Goal: Task Accomplishment & Management: Manage account settings

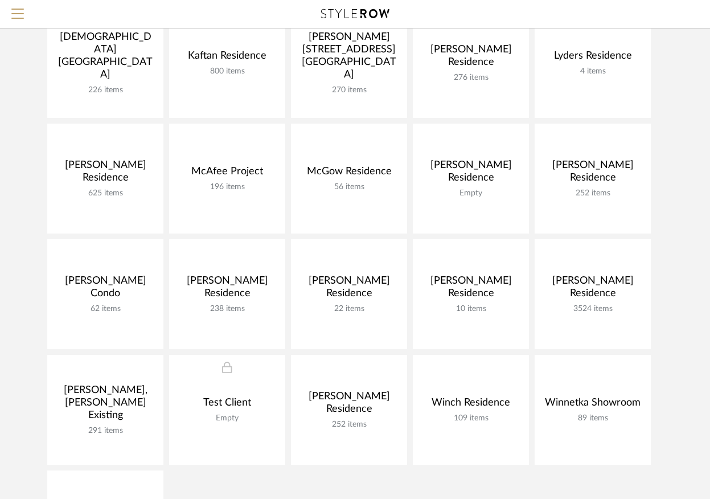
scroll to position [502, 0]
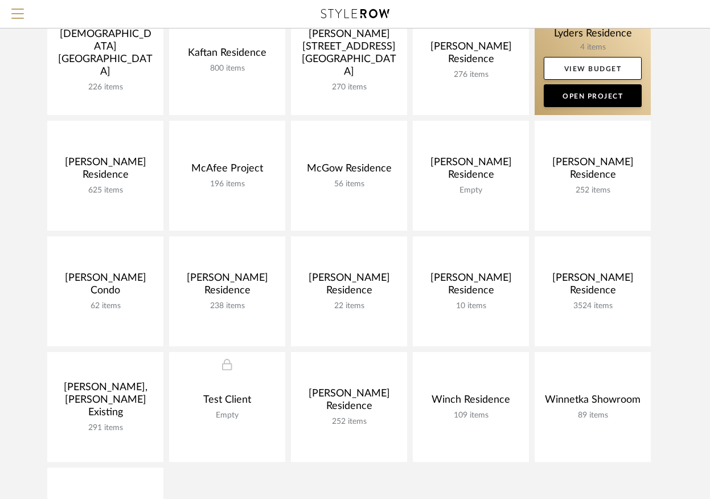
click at [572, 36] on link at bounding box center [592, 60] width 116 height 110
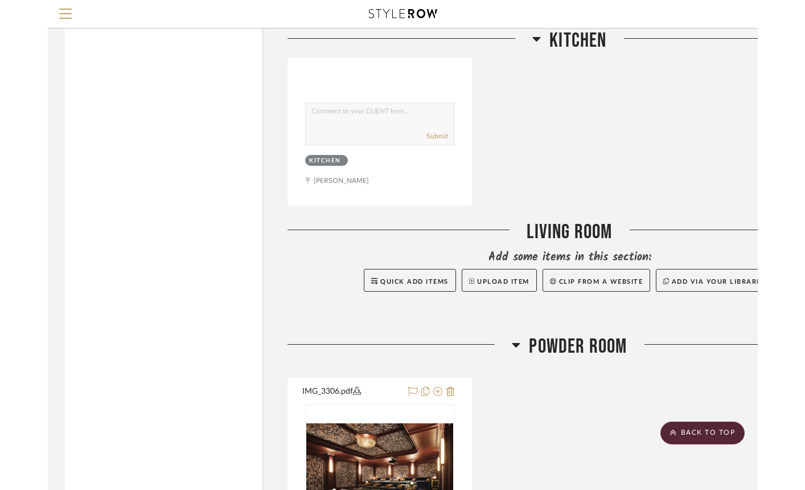
scroll to position [2473, 0]
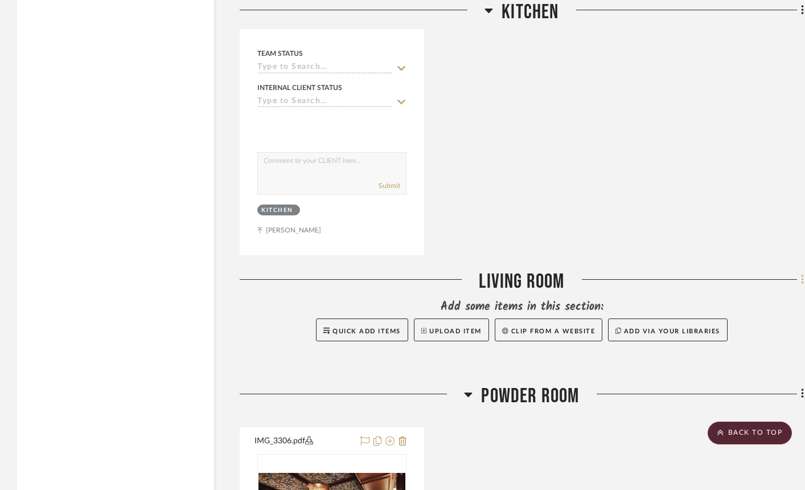
click at [709, 273] on fa-icon at bounding box center [800, 280] width 7 height 19
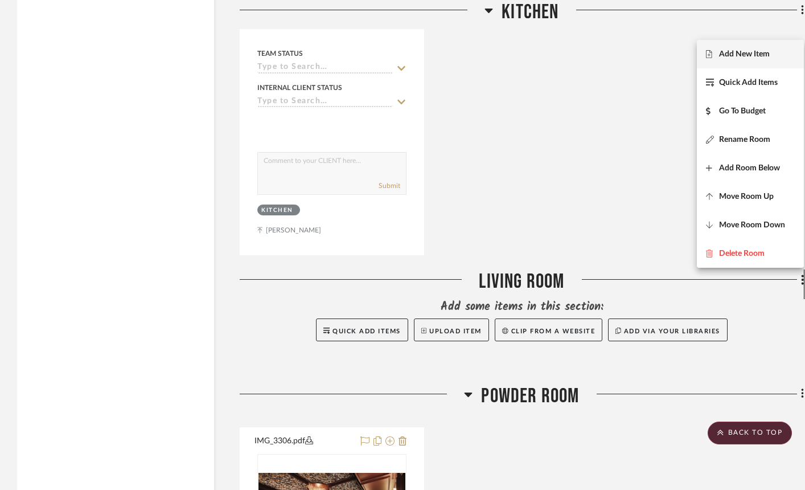
click at [709, 57] on span "Add New Item" at bounding box center [744, 55] width 51 height 10
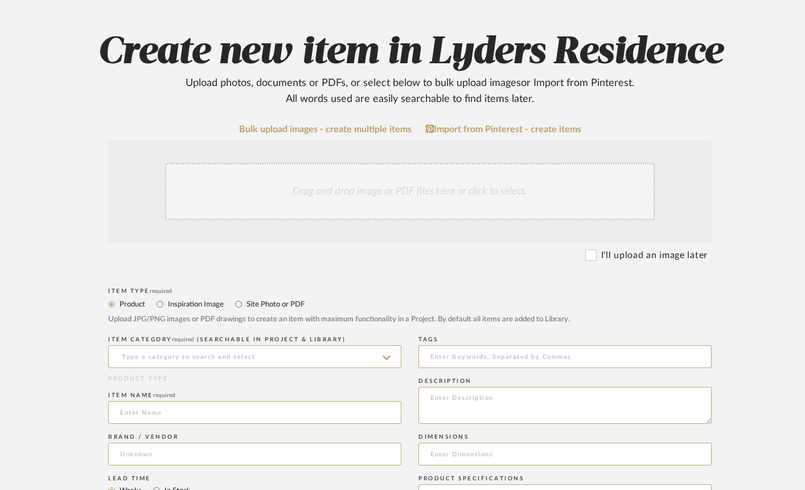
scroll to position [153, 0]
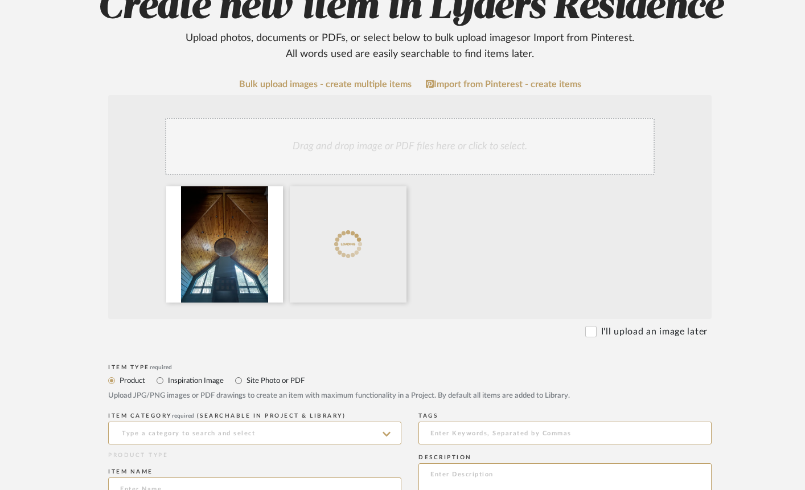
click at [188, 380] on label "Inspiration Image" at bounding box center [195, 380] width 57 height 13
click at [167, 380] on input "Inspiration Image" at bounding box center [160, 380] width 14 height 14
radio input "true"
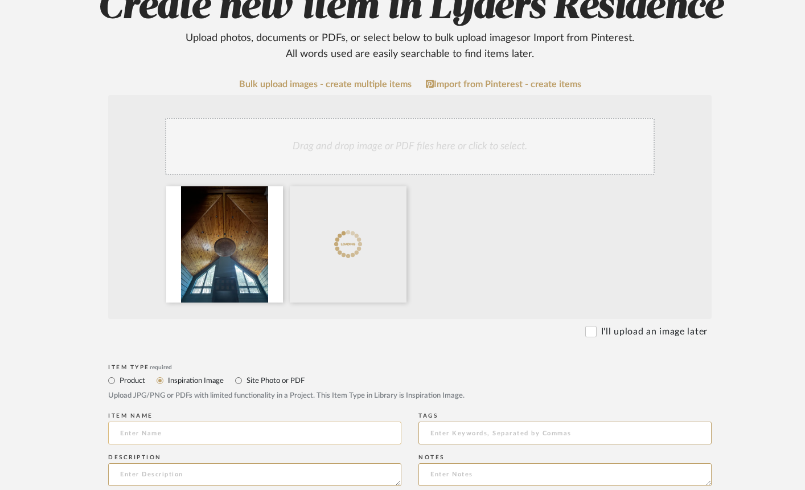
click at [144, 431] on input at bounding box center [254, 432] width 293 height 23
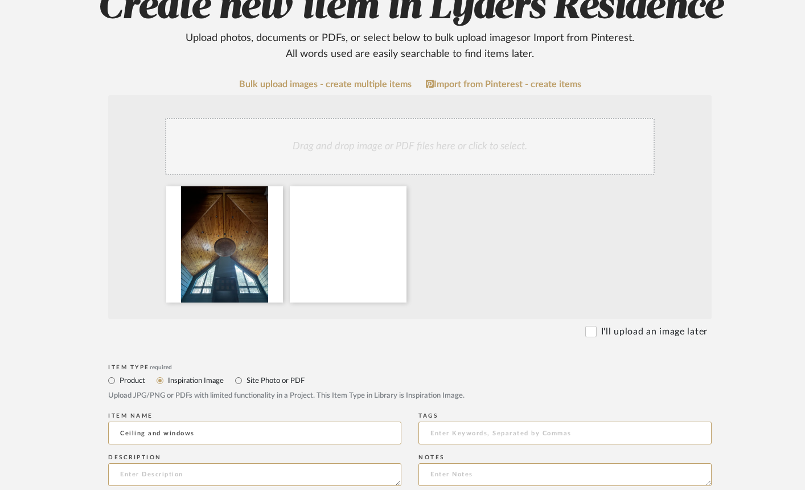
scroll to position [564, 0]
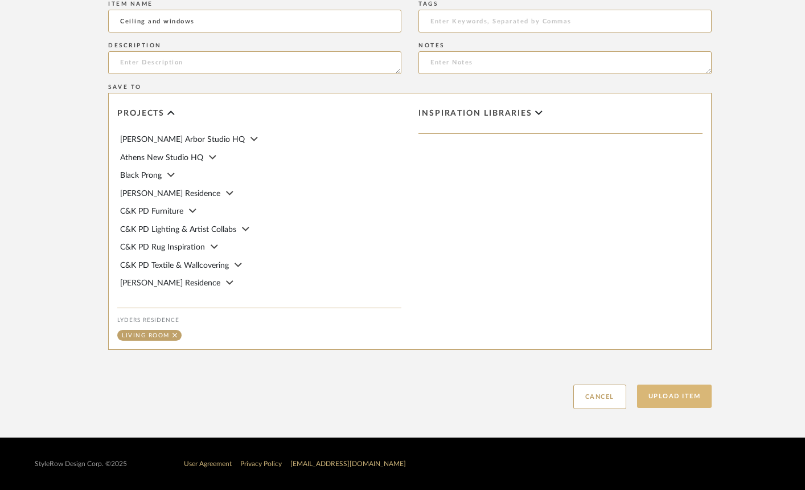
type input "Ceiling and windows"
click at [668, 401] on button "Upload Item" at bounding box center [674, 395] width 75 height 23
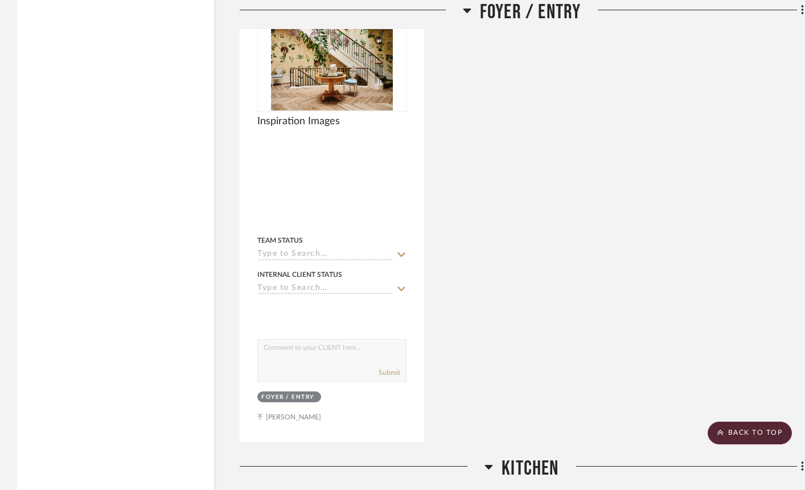
scroll to position [1554, 0]
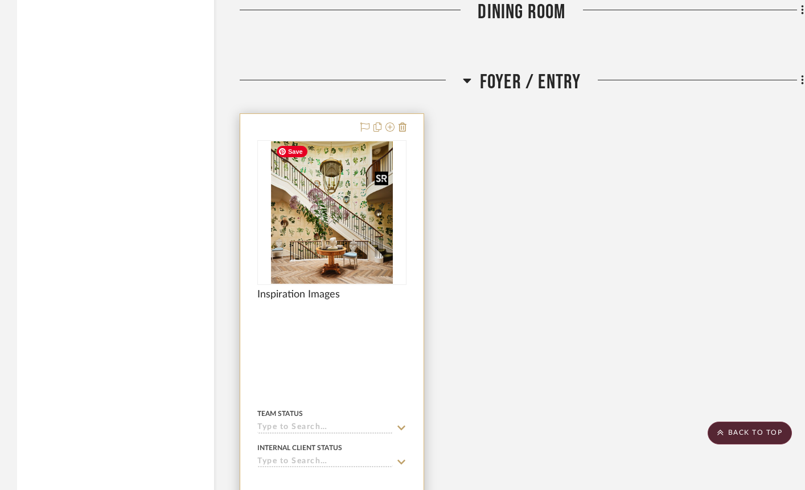
click at [0, 0] on img at bounding box center [0, 0] width 0 height 0
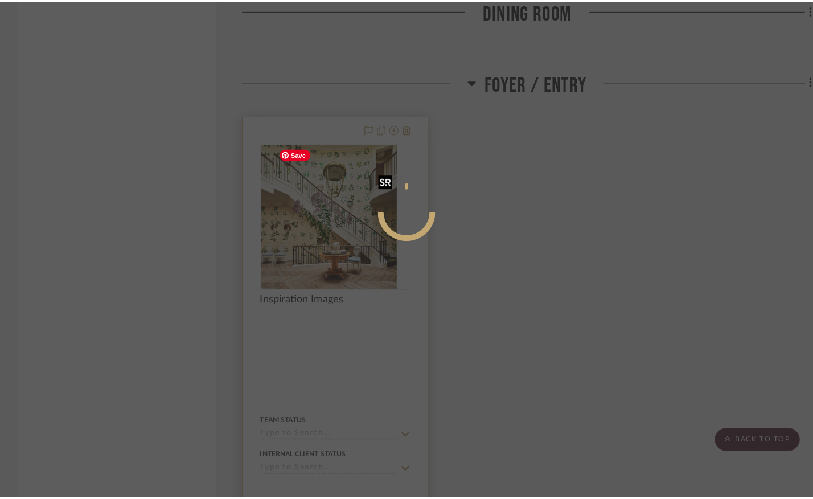
scroll to position [0, 0]
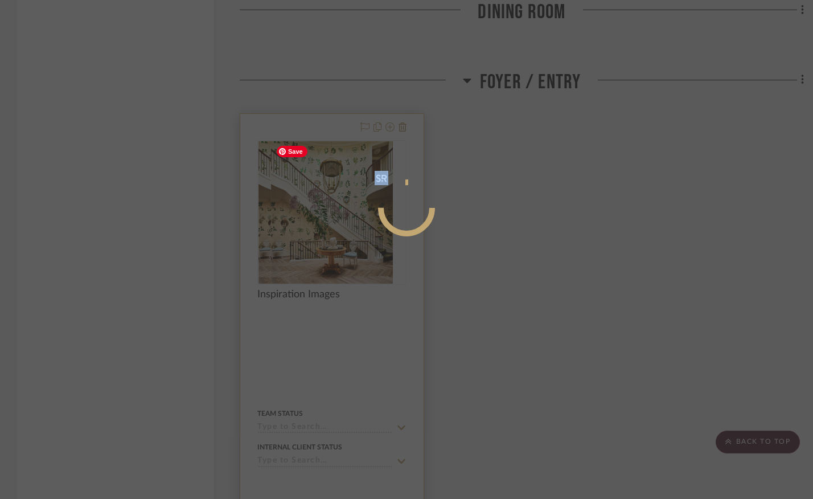
click at [313, 182] on div at bounding box center [406, 249] width 813 height 499
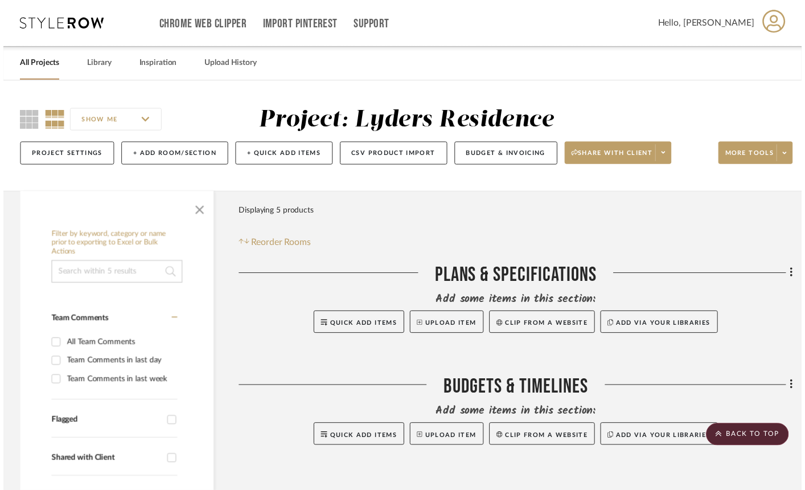
scroll to position [1554, 0]
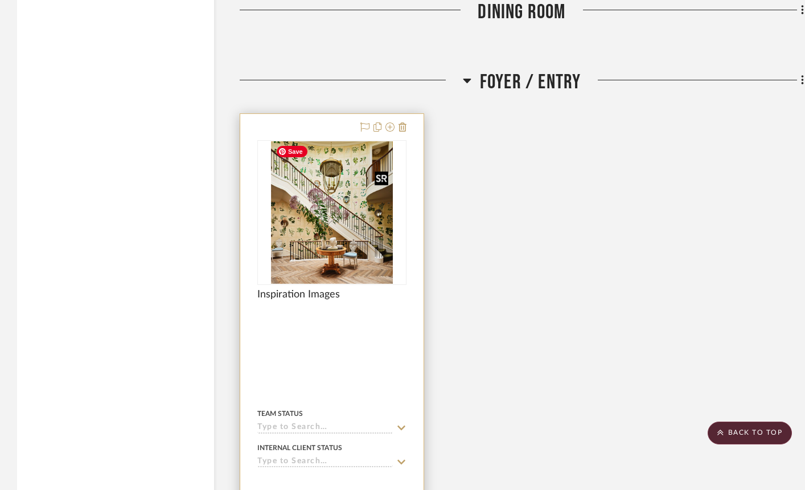
click at [313, 182] on img "0" at bounding box center [332, 212] width 122 height 142
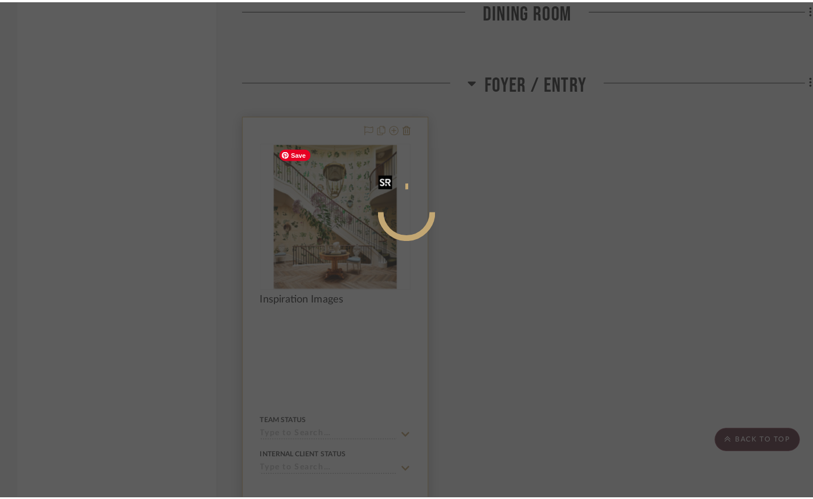
scroll to position [0, 0]
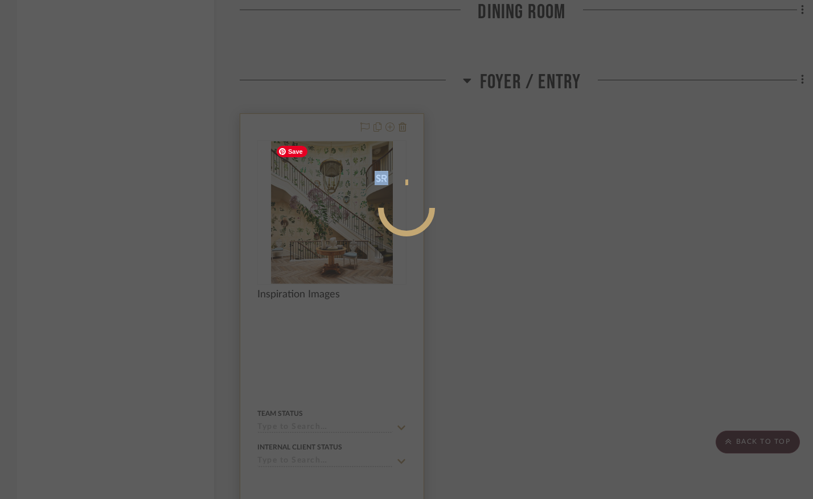
click at [313, 182] on div at bounding box center [406, 249] width 813 height 499
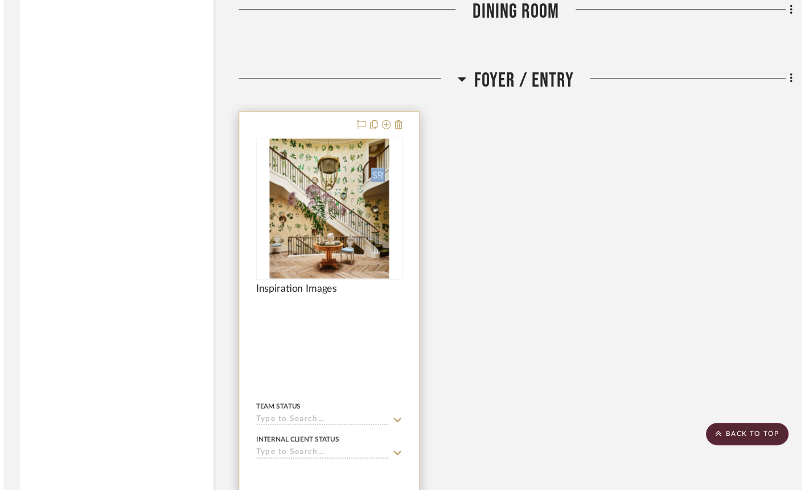
scroll to position [1554, 0]
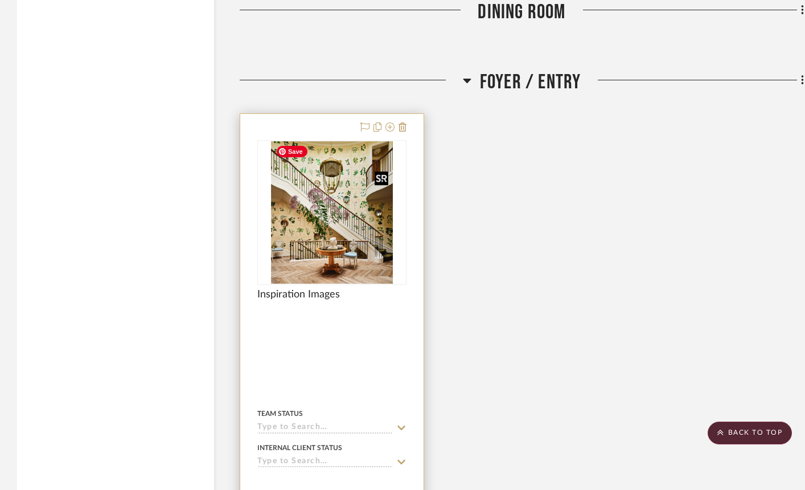
click at [313, 182] on img "0" at bounding box center [332, 212] width 122 height 142
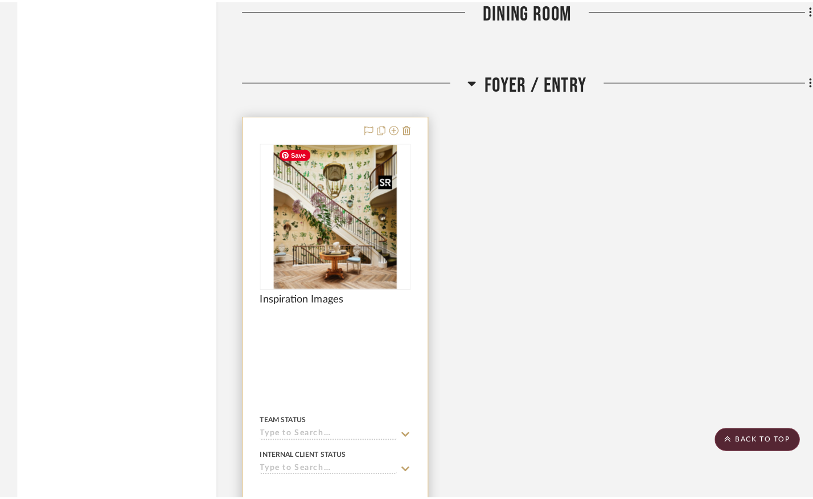
scroll to position [0, 0]
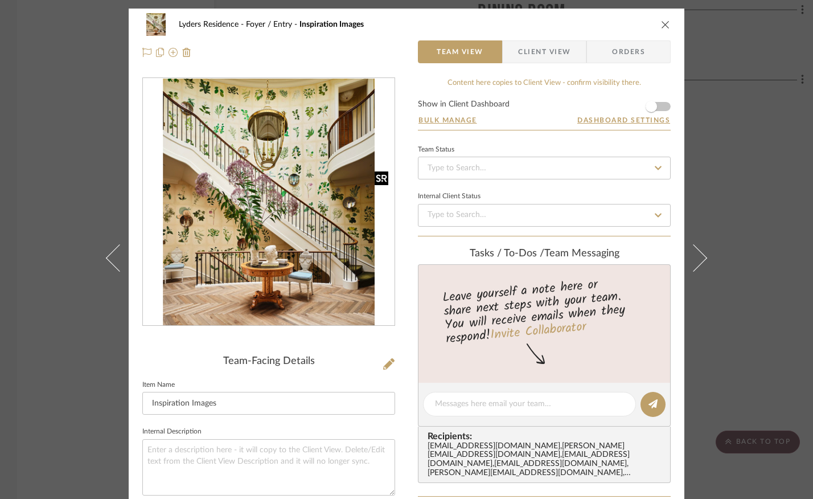
click at [313, 182] on img "0" at bounding box center [269, 202] width 212 height 247
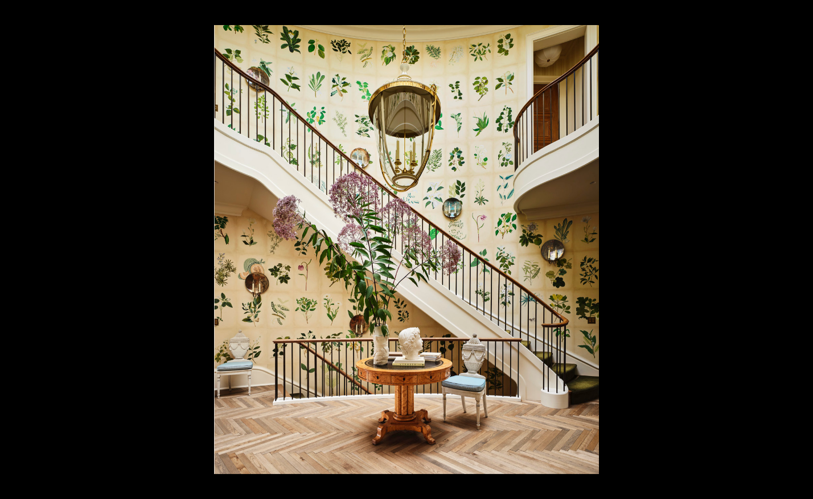
click at [709, 9] on button at bounding box center [800, 12] width 25 height 25
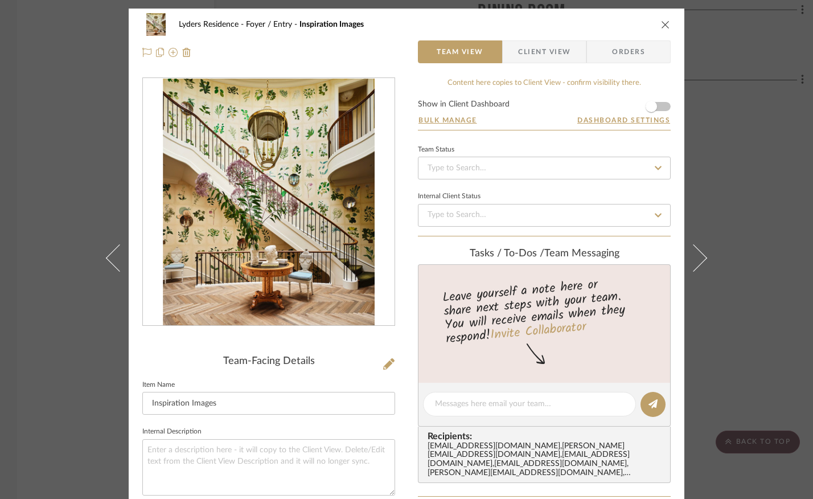
click at [661, 22] on icon "close" at bounding box center [665, 24] width 9 height 9
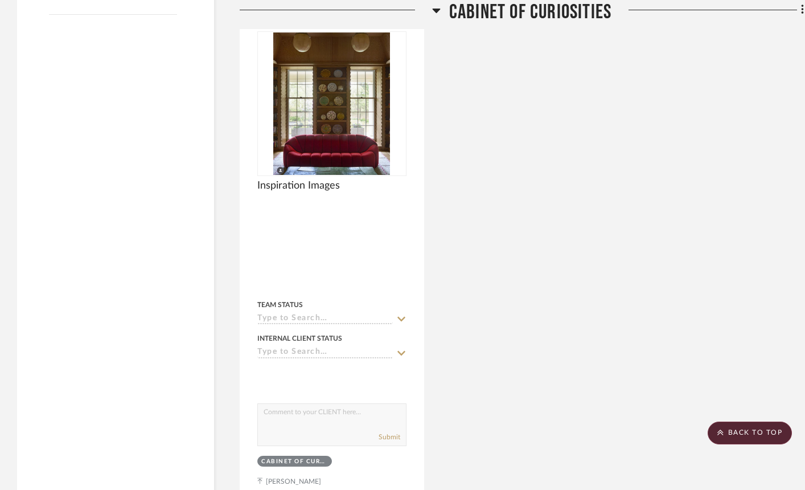
scroll to position [912, 0]
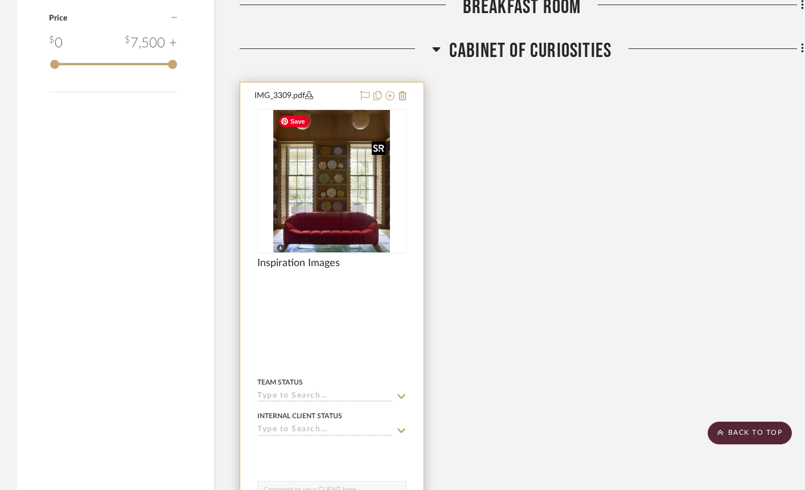
click at [343, 186] on img "0" at bounding box center [331, 181] width 117 height 142
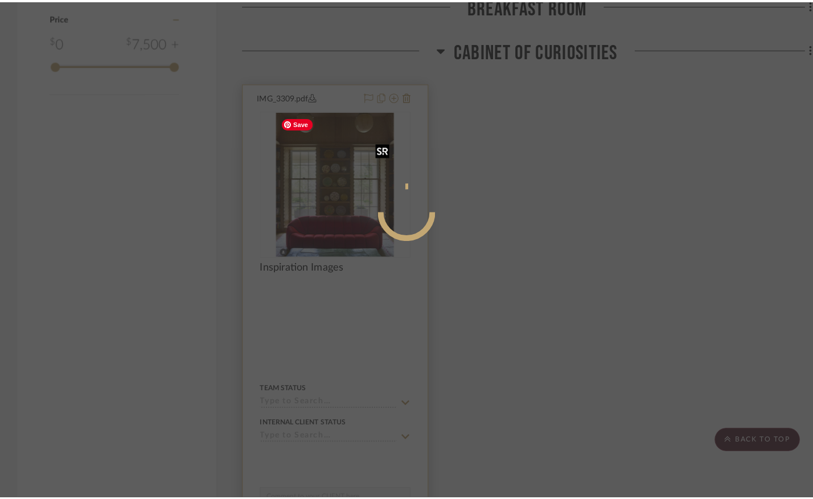
scroll to position [0, 0]
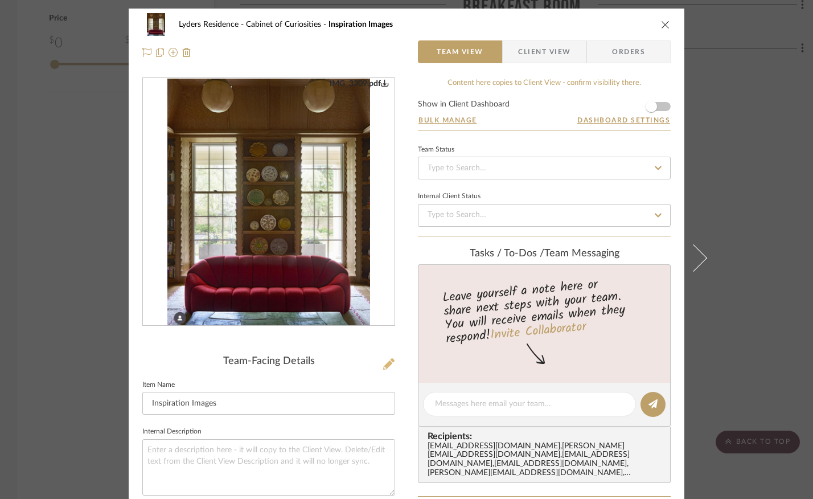
click at [384, 365] on icon at bounding box center [388, 363] width 11 height 11
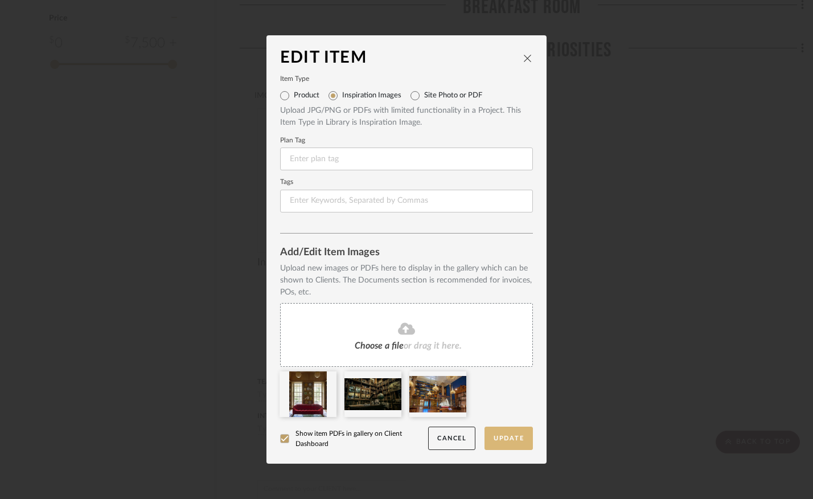
click at [504, 441] on button "Update" at bounding box center [508, 437] width 48 height 23
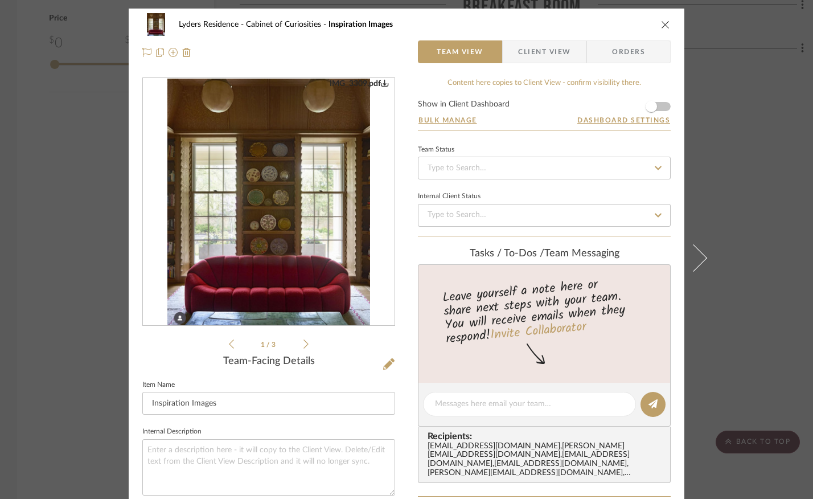
click at [661, 24] on icon "close" at bounding box center [665, 24] width 9 height 9
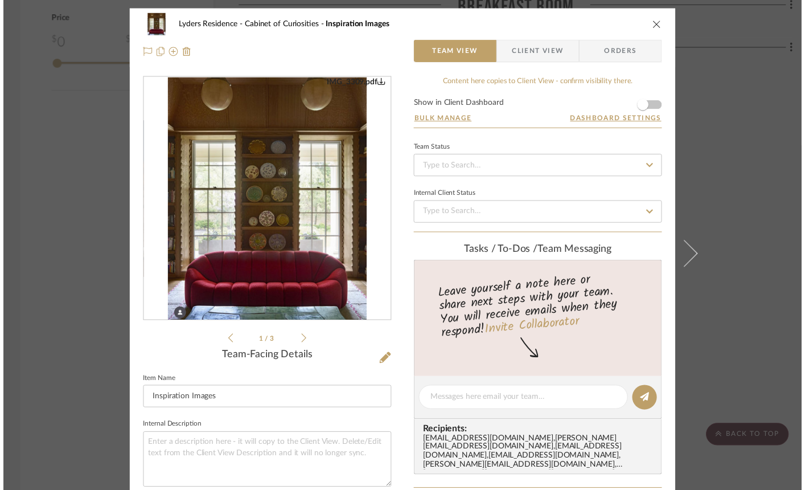
scroll to position [912, 0]
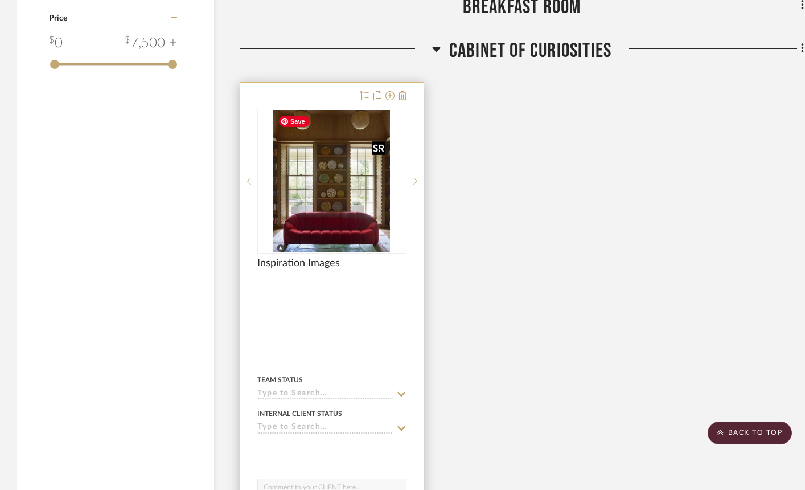
click at [353, 143] on img "0" at bounding box center [331, 181] width 117 height 142
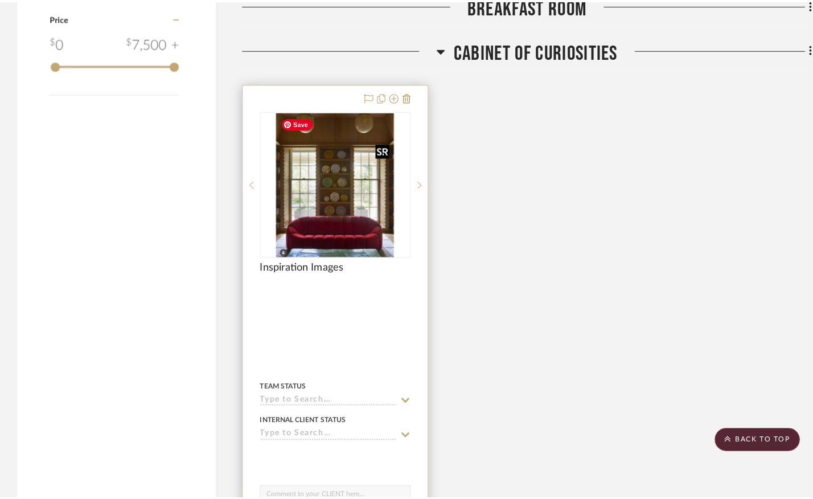
scroll to position [0, 0]
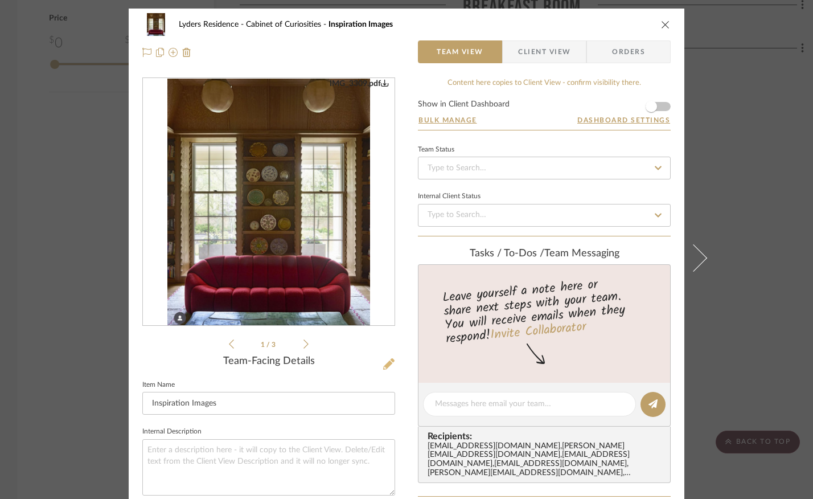
click at [385, 361] on icon at bounding box center [388, 363] width 11 height 11
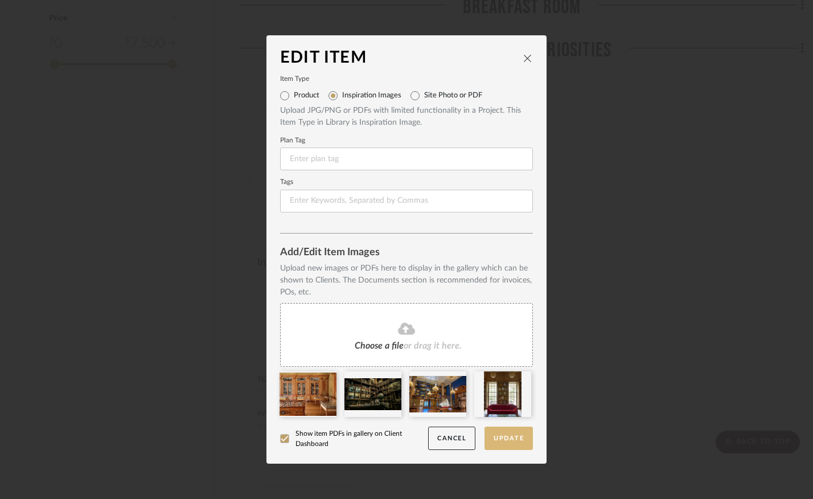
click at [500, 439] on button "Update" at bounding box center [508, 437] width 48 height 23
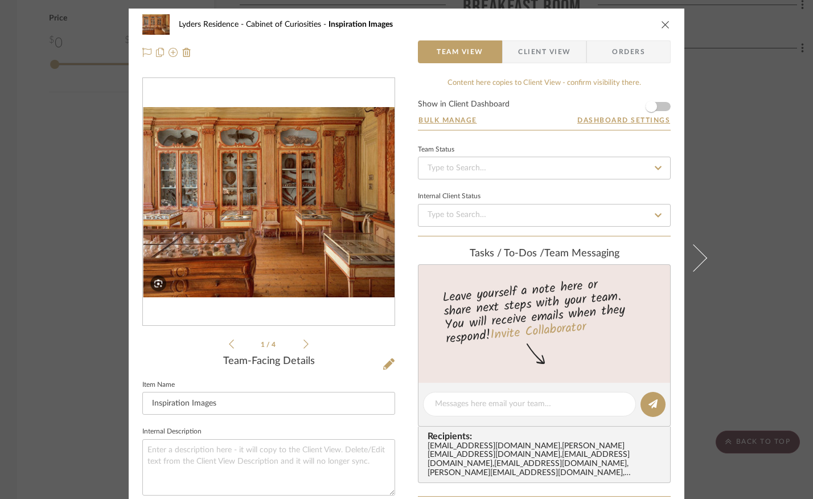
click at [661, 22] on icon "close" at bounding box center [665, 24] width 9 height 9
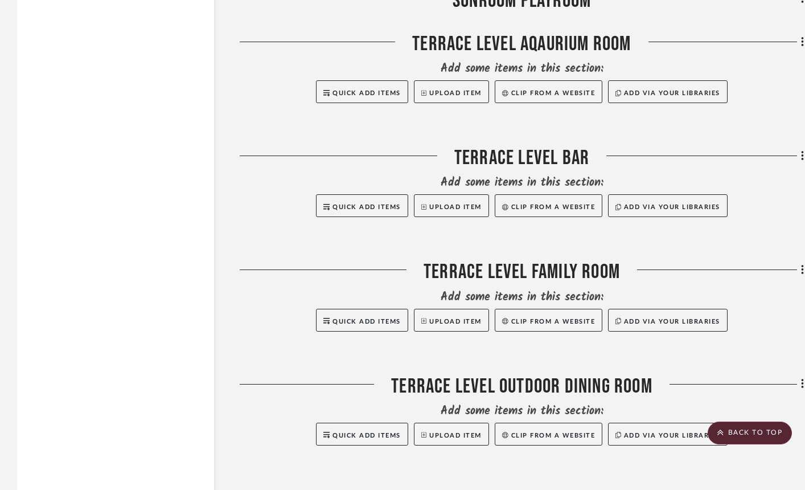
scroll to position [3932, 0]
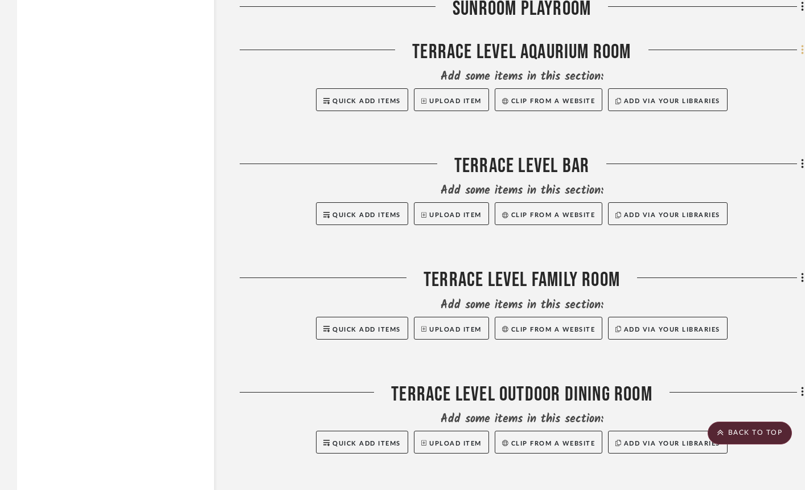
click at [709, 46] on icon at bounding box center [802, 50] width 2 height 10
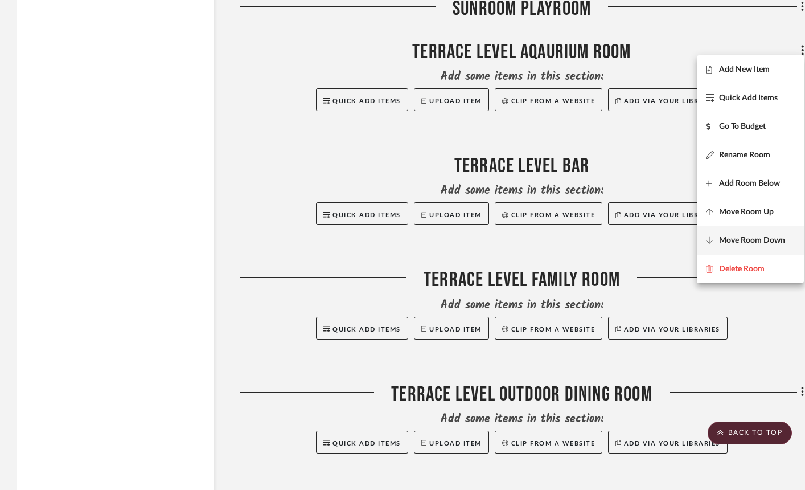
click at [709, 241] on span "Move Room Down" at bounding box center [752, 241] width 66 height 10
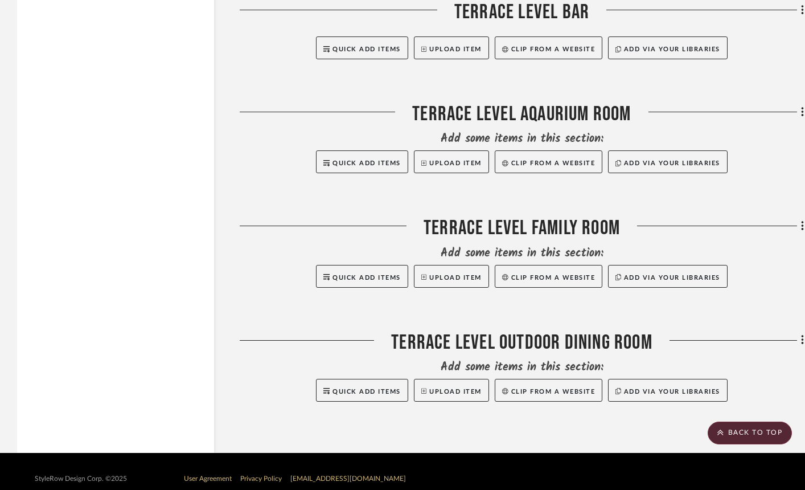
scroll to position [3994, 0]
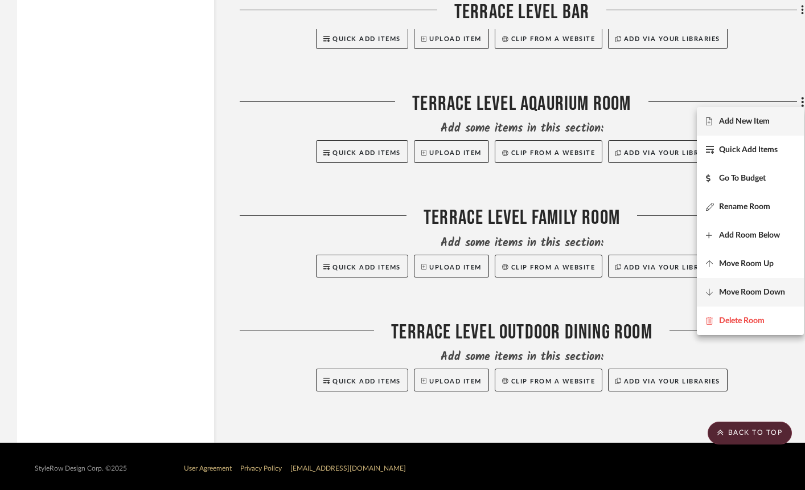
click at [709, 289] on span "Move Room Down" at bounding box center [752, 292] width 66 height 10
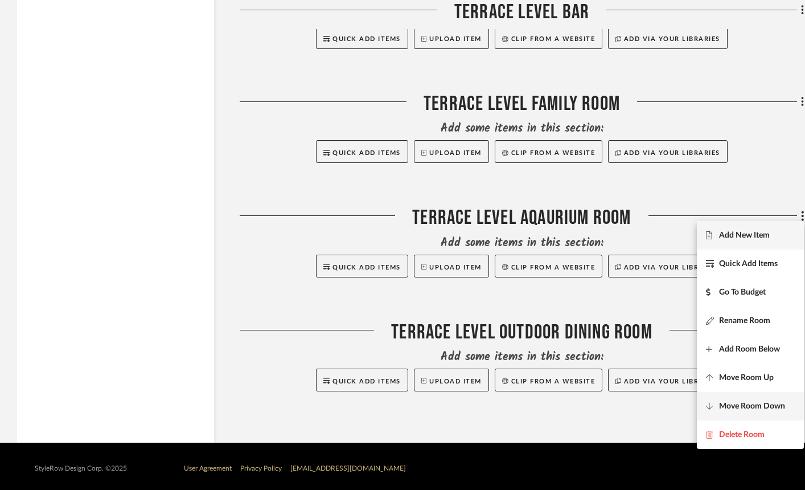
click at [709, 402] on span "Move Room Down" at bounding box center [752, 406] width 66 height 10
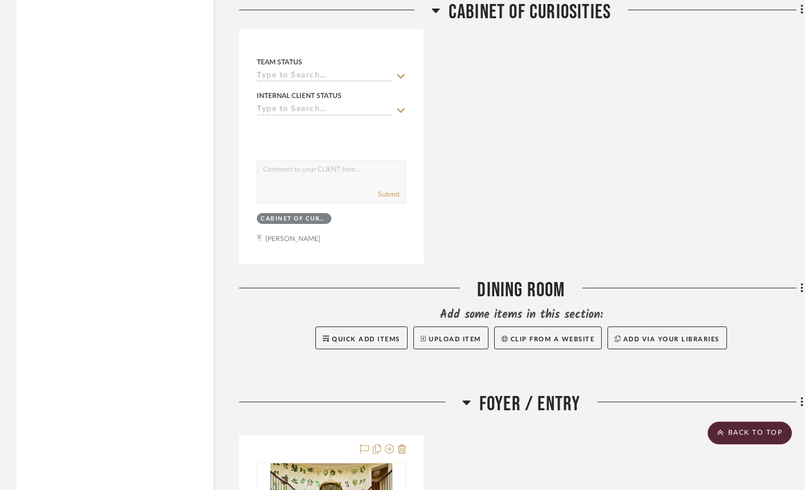
scroll to position [1231, 1]
click at [709, 401] on div at bounding box center [402, 245] width 805 height 490
click at [709, 400] on fa-icon at bounding box center [799, 402] width 7 height 19
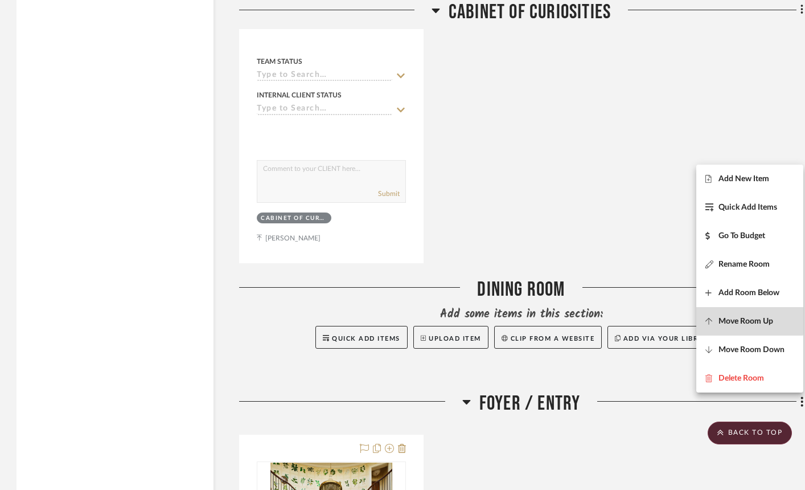
click at [709, 318] on span "Move Room Up" at bounding box center [745, 321] width 55 height 10
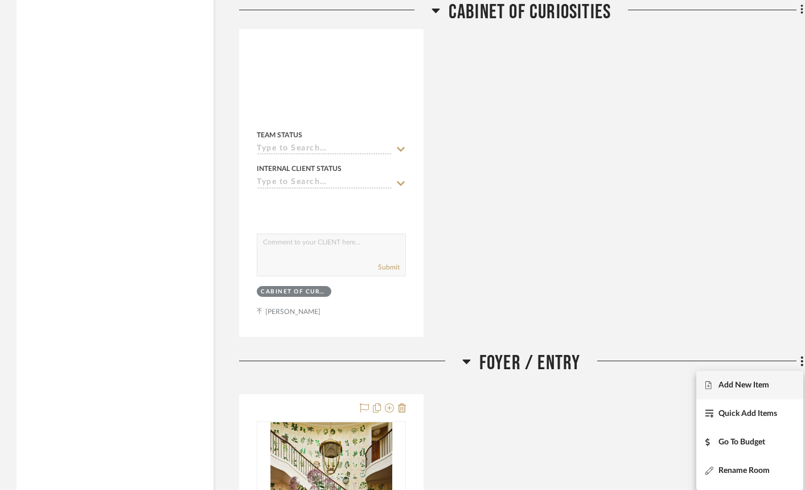
scroll to position [83, 0]
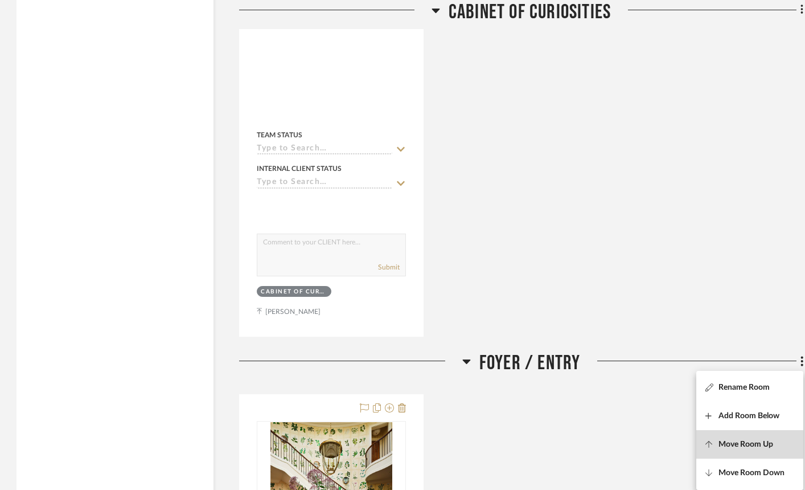
click at [709, 443] on span "Move Room Up" at bounding box center [745, 444] width 55 height 10
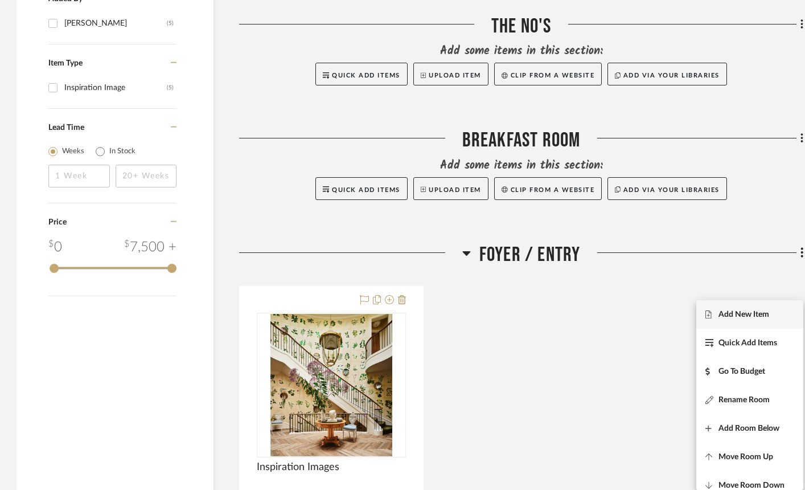
scroll to position [671, 1]
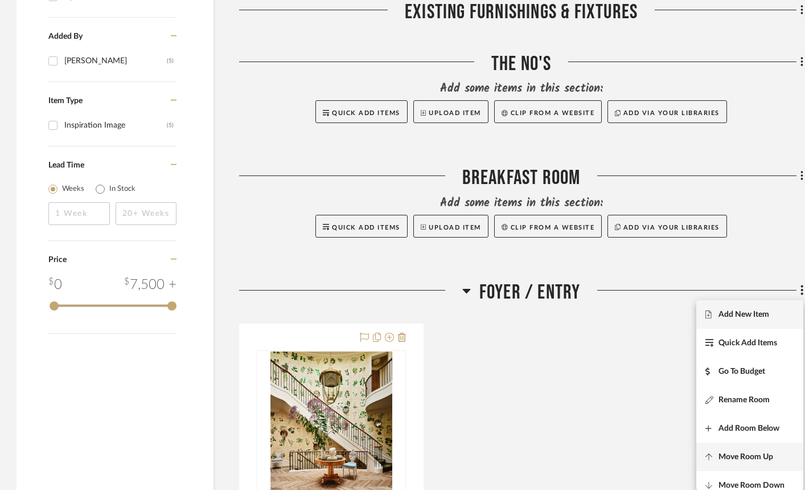
click at [705, 455] on icon at bounding box center [708, 457] width 7 height 8
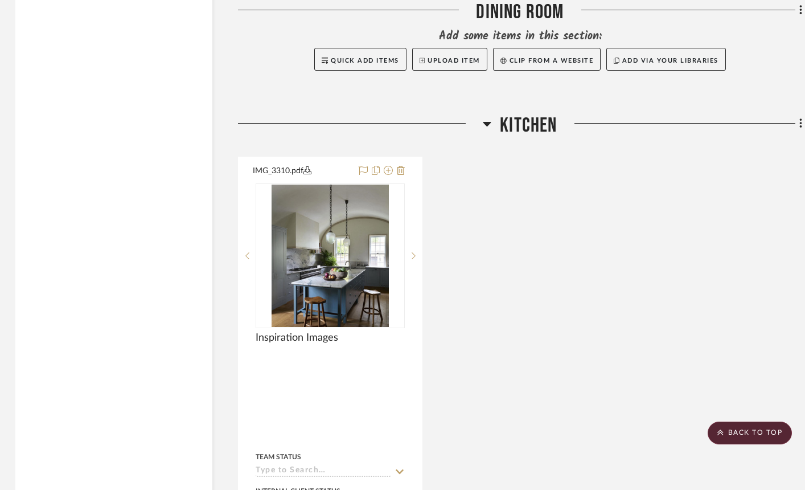
scroll to position [2068, 2]
click at [709, 122] on div at bounding box center [402, 245] width 805 height 490
click at [709, 122] on icon at bounding box center [800, 123] width 2 height 10
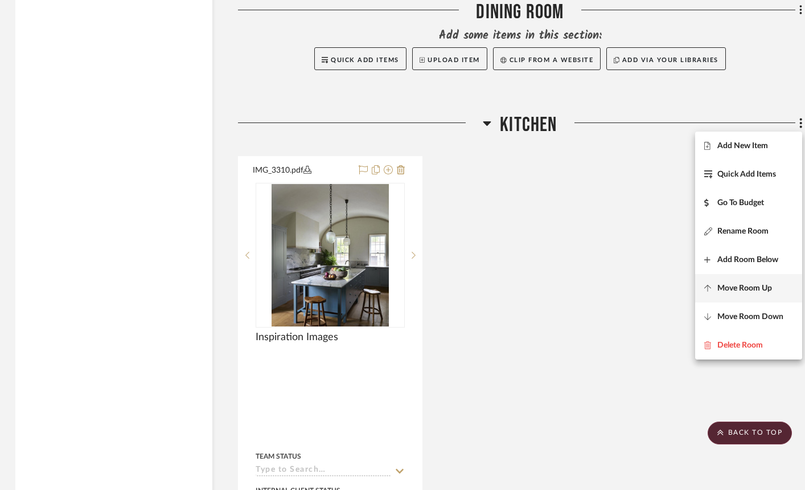
click at [709, 285] on fa-icon at bounding box center [710, 288] width 13 height 8
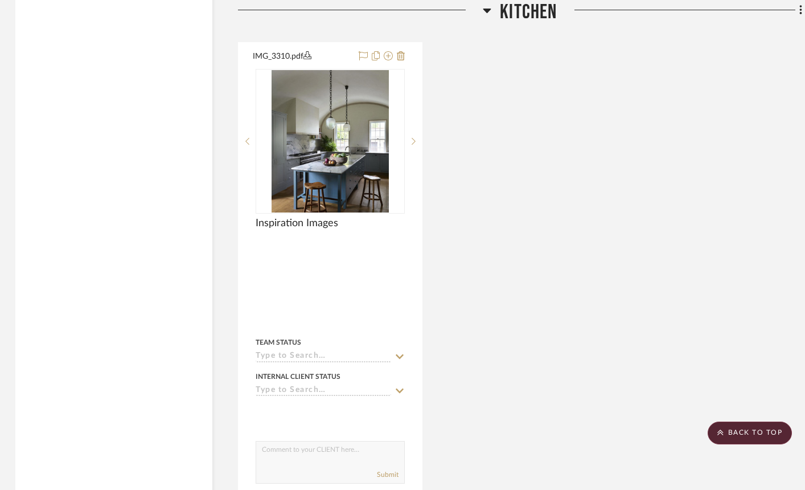
scroll to position [2065, 2]
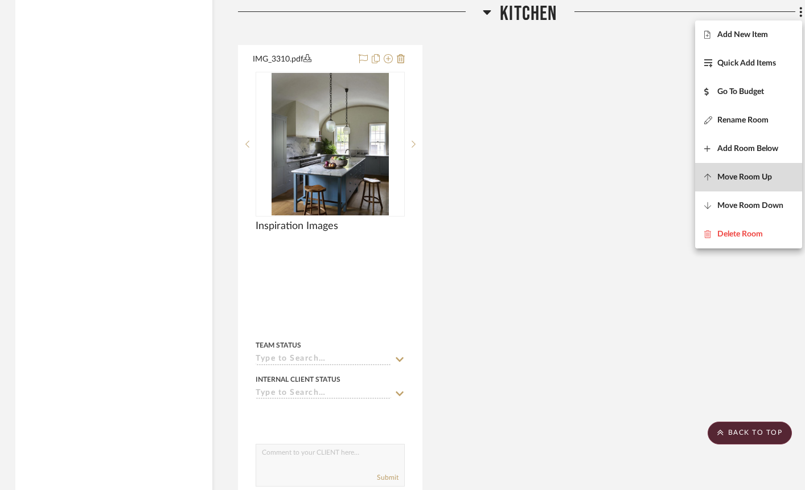
click at [709, 172] on span "Move Room Up" at bounding box center [744, 177] width 55 height 10
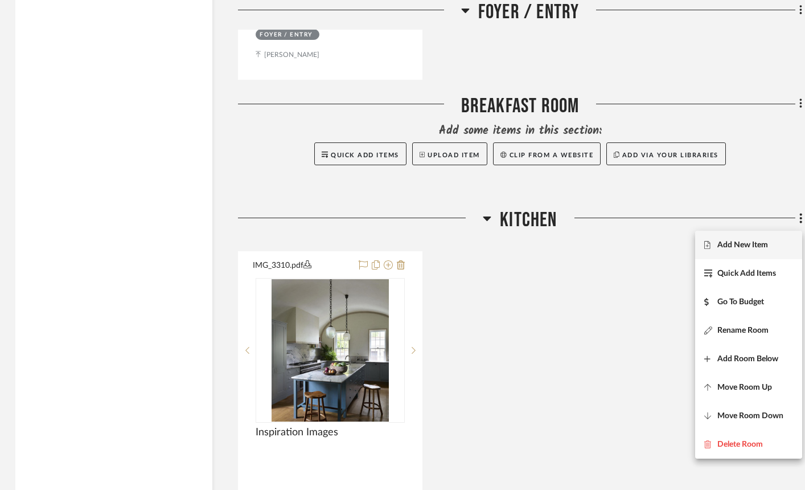
scroll to position [1305, 2]
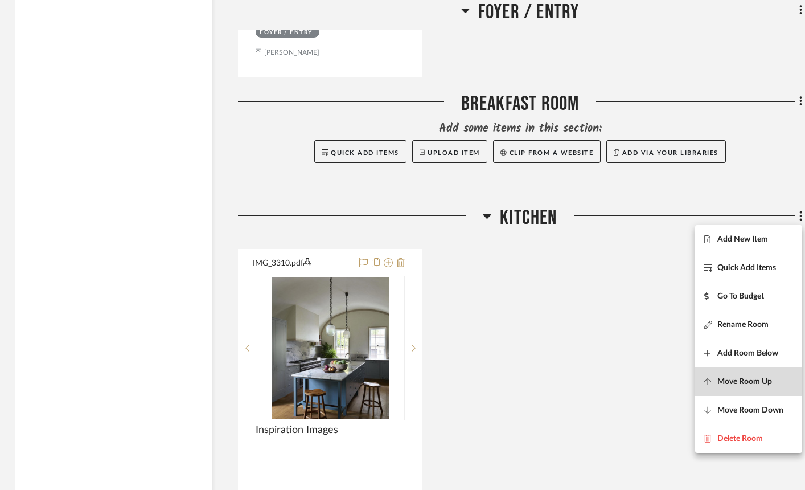
click at [709, 386] on span "Move Room Up" at bounding box center [744, 381] width 55 height 10
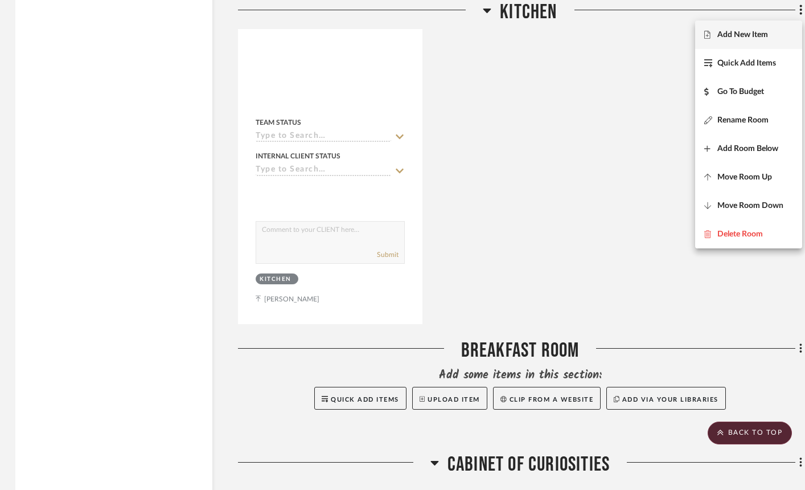
scroll to position [1622, 2]
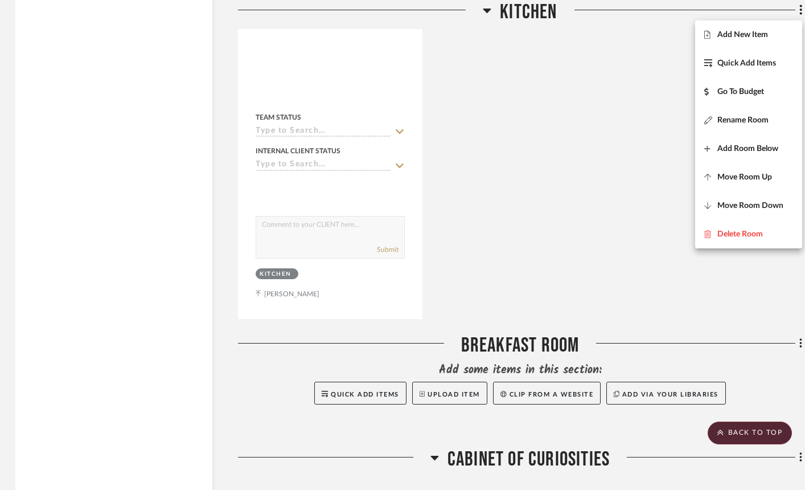
click at [709, 340] on div at bounding box center [402, 245] width 805 height 490
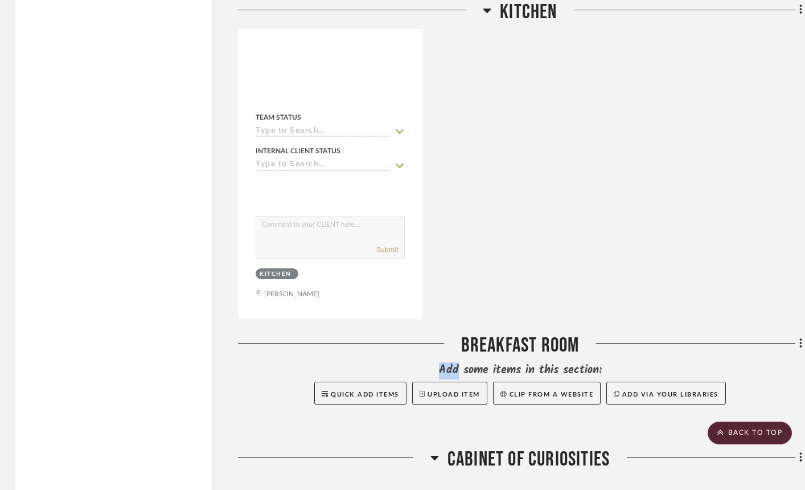
click at [709, 340] on fa-icon at bounding box center [798, 344] width 7 height 19
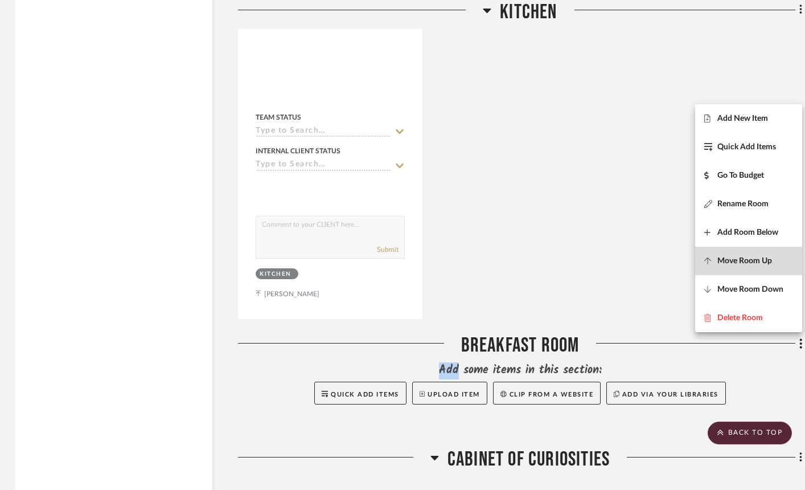
click at [709, 262] on span "Move Room Up" at bounding box center [744, 261] width 55 height 10
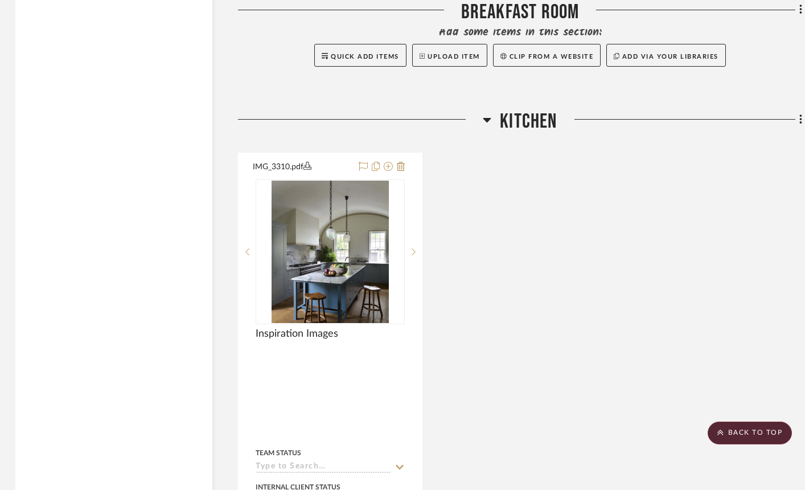
scroll to position [1395, 2]
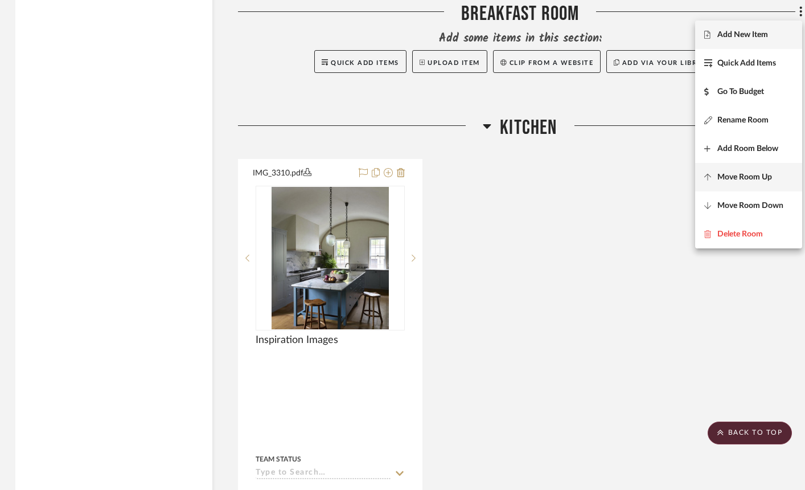
click at [709, 179] on fa-icon at bounding box center [710, 177] width 13 height 8
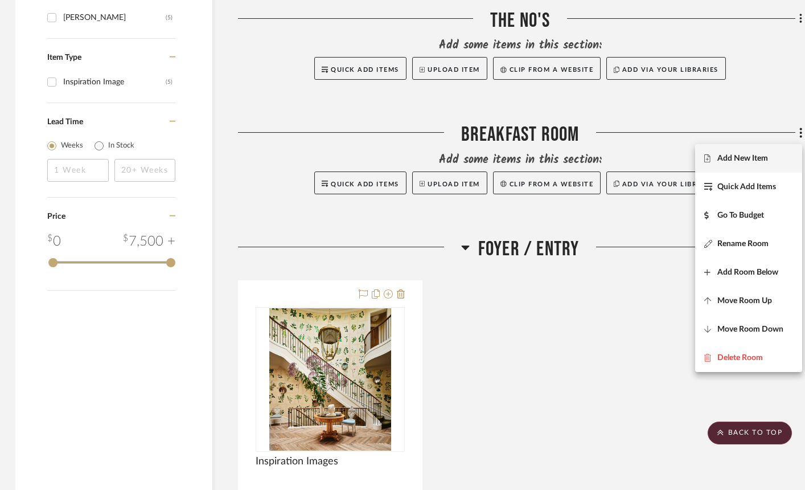
scroll to position [713, 2]
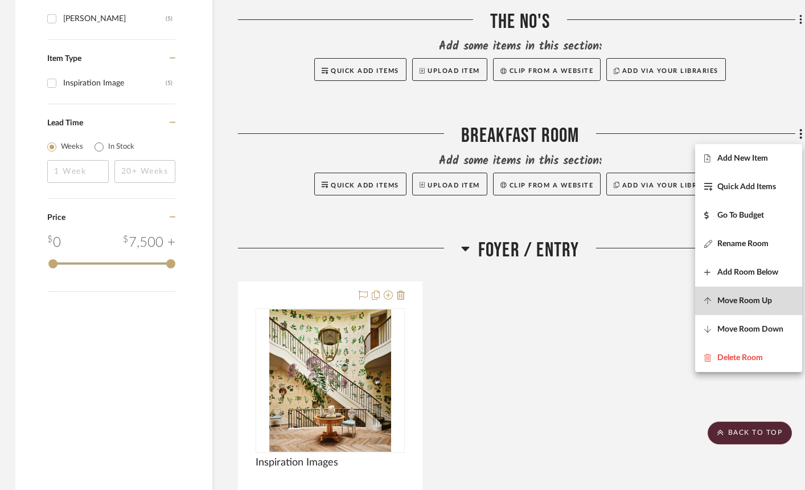
click at [709, 306] on button "Move Room Up" at bounding box center [748, 300] width 107 height 28
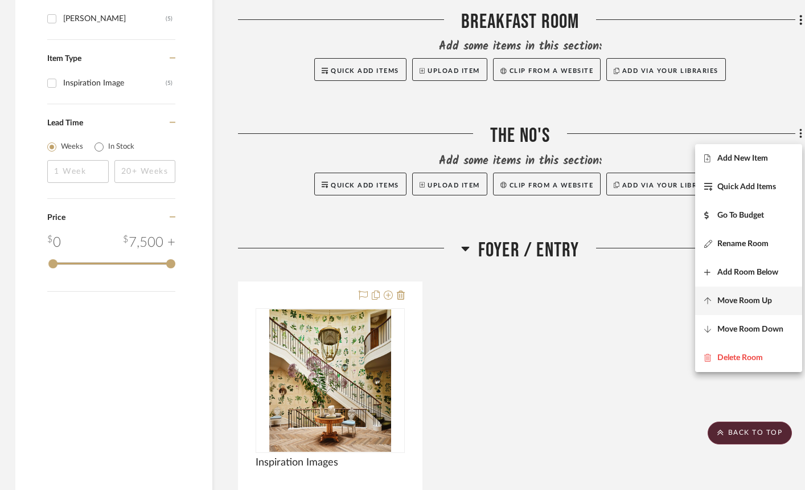
scroll to position [723, 2]
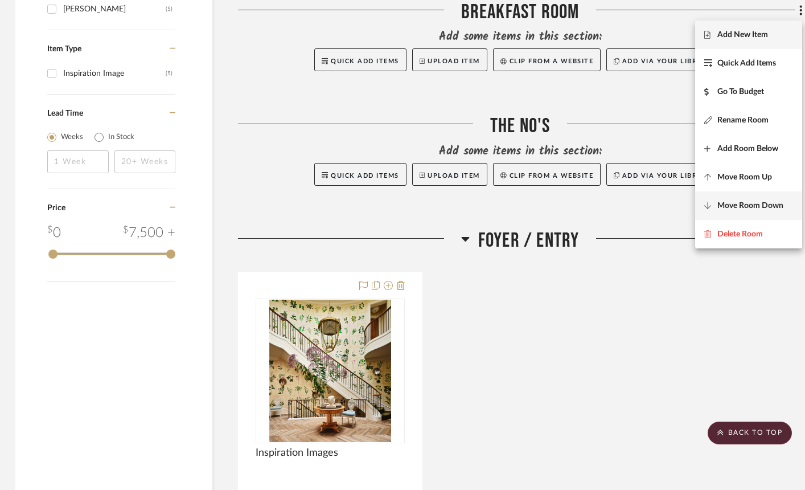
click at [709, 203] on span "Move Room Down" at bounding box center [750, 206] width 66 height 10
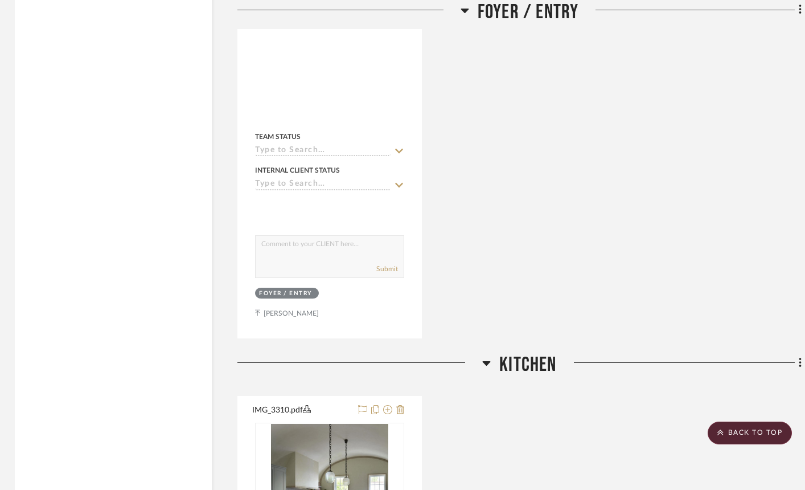
scroll to position [1194, 2]
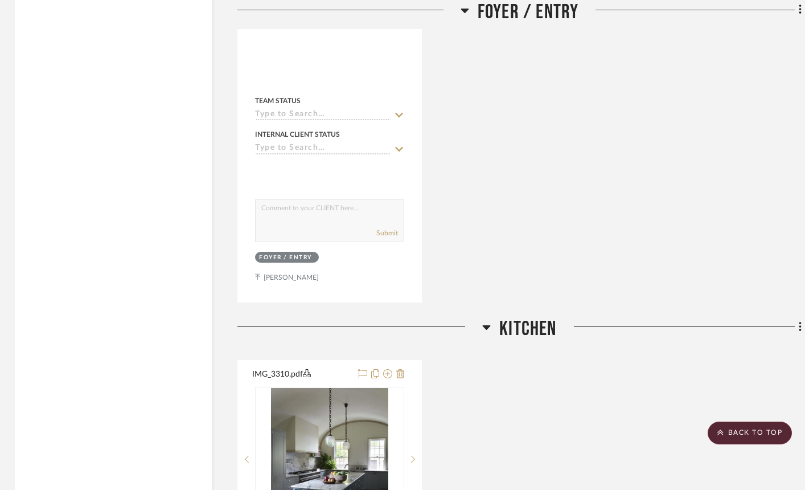
click at [709, 324] on div at bounding box center [402, 245] width 805 height 490
click at [709, 324] on icon at bounding box center [800, 326] width 3 height 13
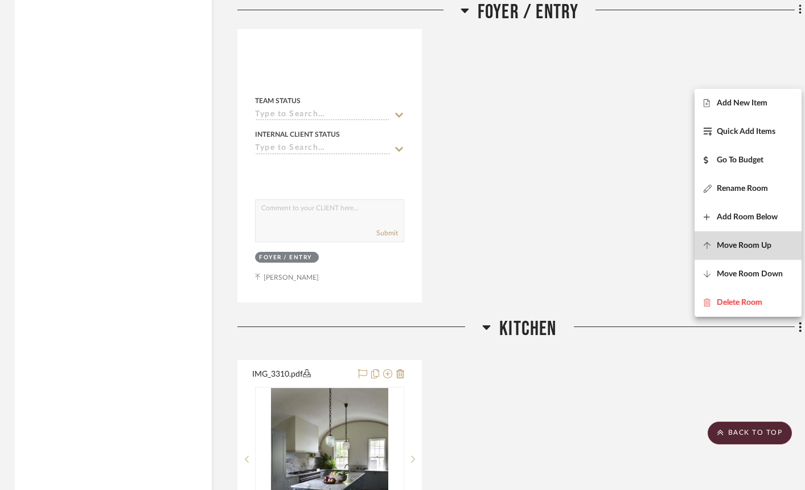
click at [709, 252] on button "Move Room Up" at bounding box center [747, 245] width 107 height 28
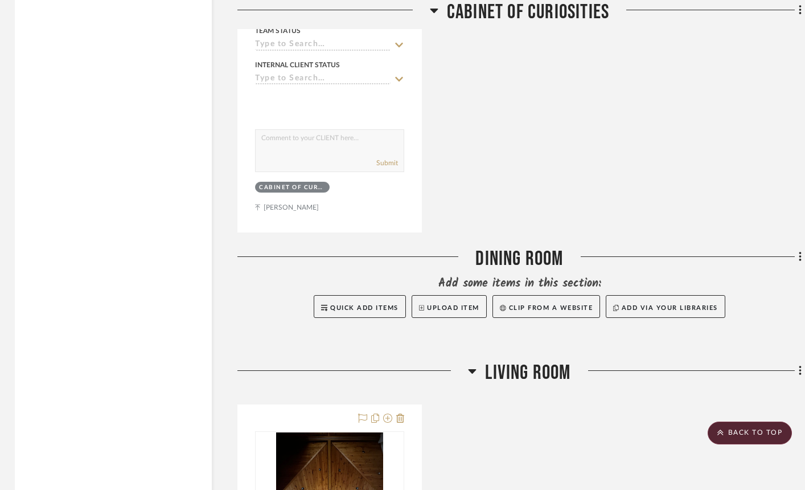
scroll to position [2387, 2]
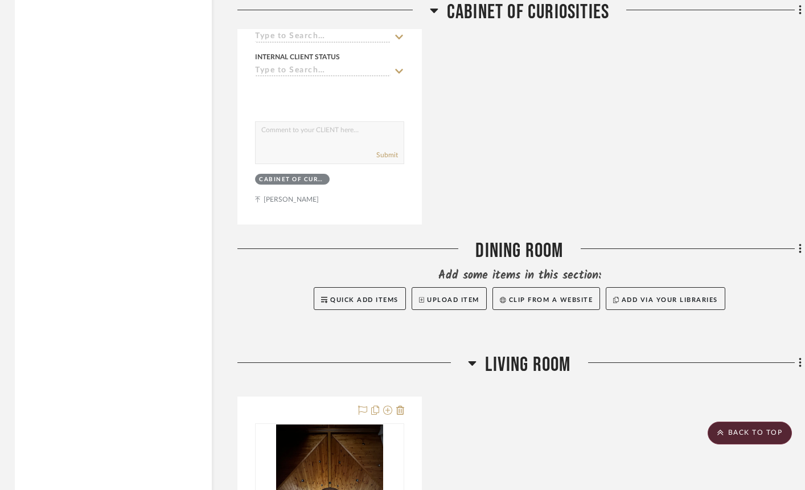
click at [709, 248] on div at bounding box center [402, 245] width 805 height 490
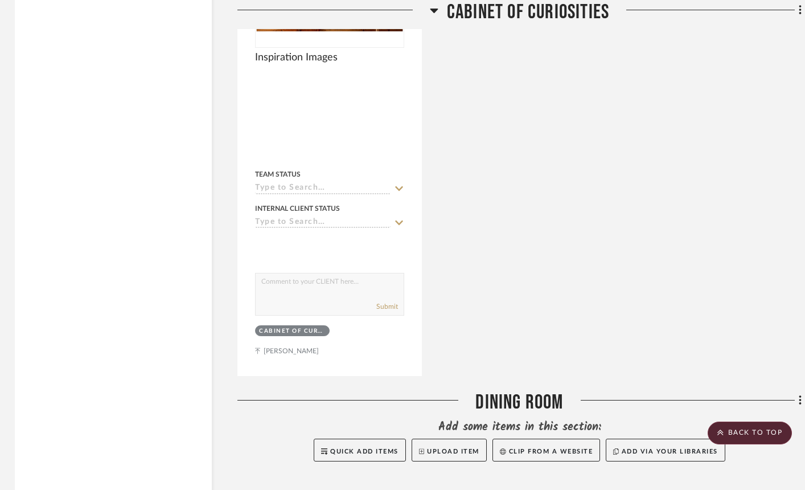
scroll to position [2214, 2]
